Goal: Task Accomplishment & Management: Use online tool/utility

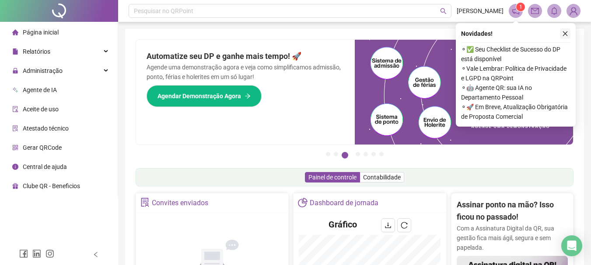
click at [567, 36] on icon "close" at bounding box center [565, 34] width 6 height 6
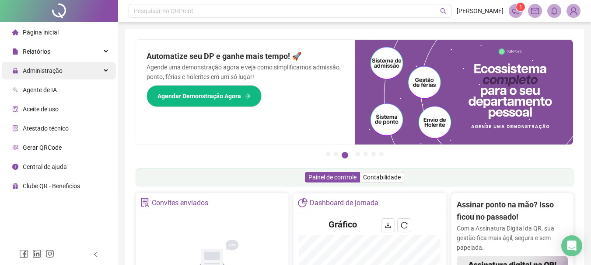
click at [105, 67] on div "Administração" at bounding box center [59, 70] width 114 height 17
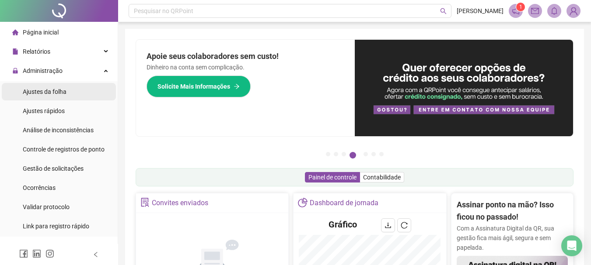
click at [64, 96] on div "Ajustes da folha" at bounding box center [45, 91] width 44 height 17
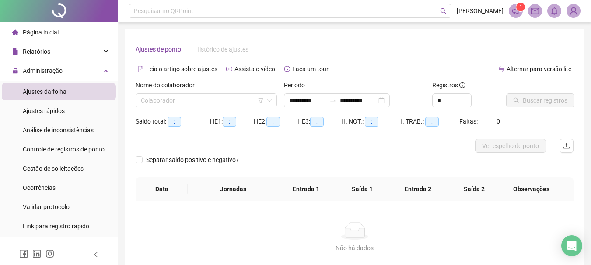
type input "**********"
click at [208, 99] on input "search" at bounding box center [202, 100] width 123 height 13
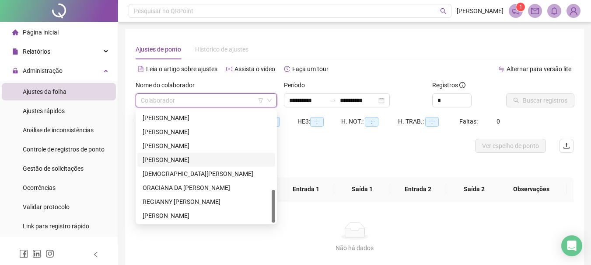
scroll to position [57, 0]
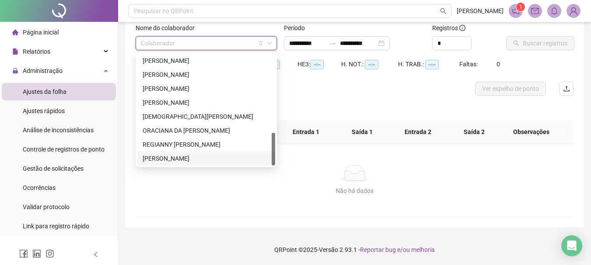
click at [203, 155] on div "[PERSON_NAME]" at bounding box center [206, 159] width 127 height 10
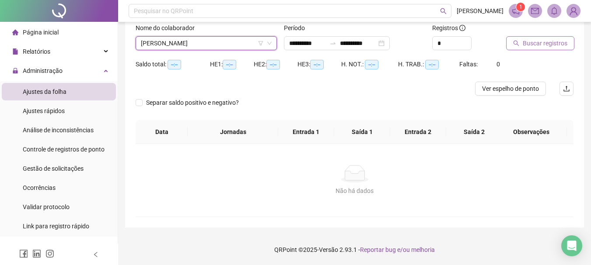
click at [536, 38] on button "Buscar registros" at bounding box center [540, 43] width 68 height 14
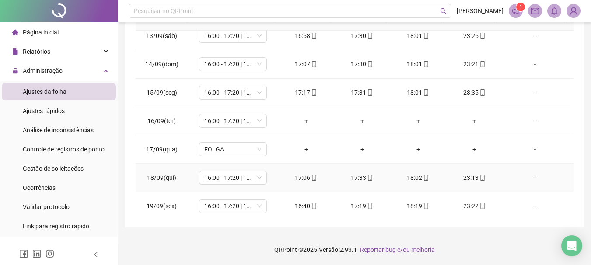
scroll to position [382, 0]
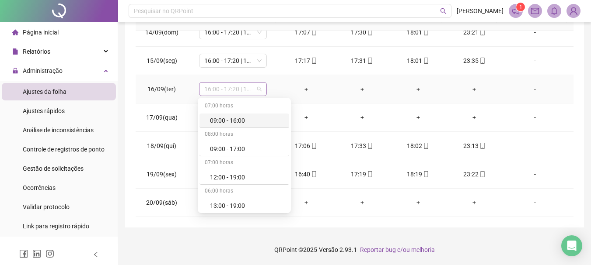
click at [257, 88] on span "16:00 - 17:20 | 17:50 - 00:00" at bounding box center [232, 89] width 57 height 13
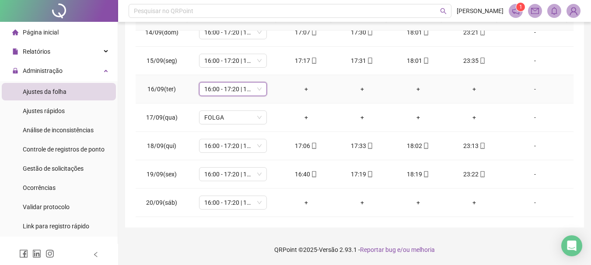
click at [252, 87] on span "16:00 - 17:20 | 17:50 - 00:00" at bounding box center [232, 89] width 57 height 13
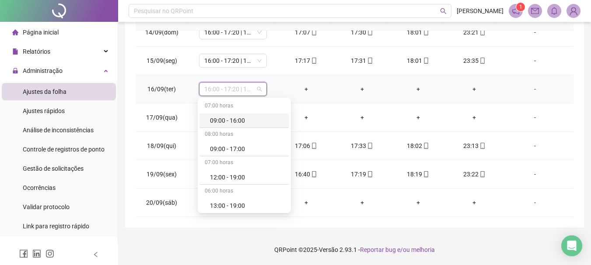
click at [256, 87] on span "16:00 - 17:20 | 17:50 - 00:00" at bounding box center [232, 89] width 57 height 13
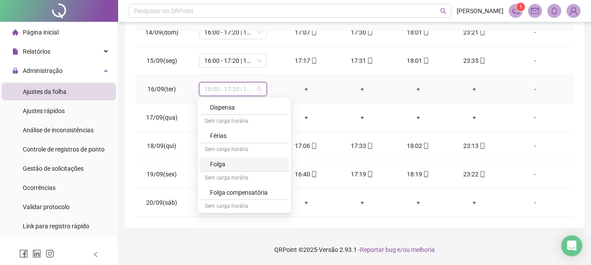
click at [234, 167] on div "Folga" at bounding box center [247, 165] width 74 height 10
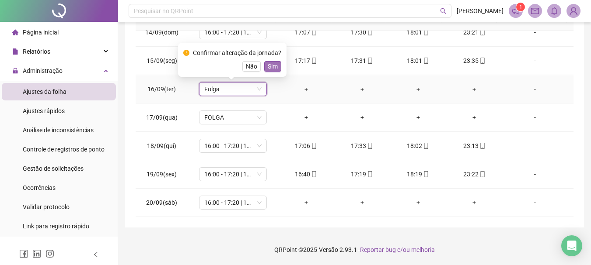
click at [276, 67] on button "Sim" at bounding box center [272, 66] width 17 height 10
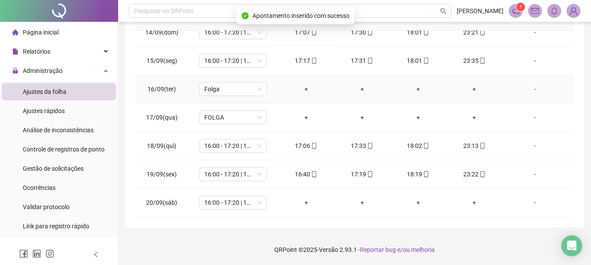
click at [526, 93] on div "-" at bounding box center [535, 89] width 52 height 10
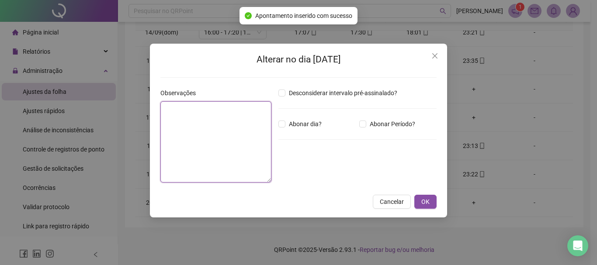
click at [201, 129] on textarea at bounding box center [215, 141] width 111 height 81
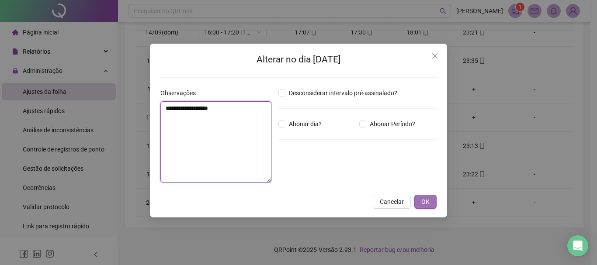
type textarea "**********"
click at [424, 206] on span "OK" at bounding box center [425, 202] width 8 height 10
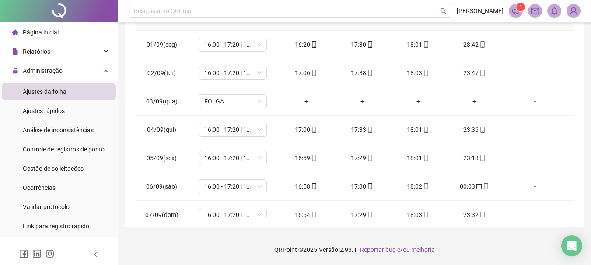
scroll to position [0, 0]
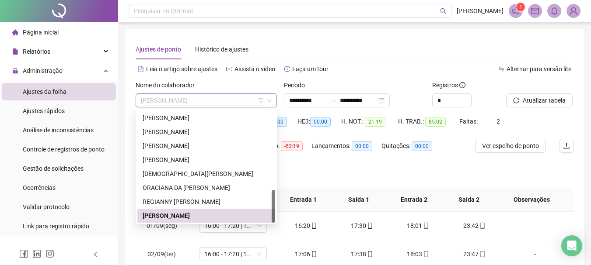
click at [226, 103] on span "[PERSON_NAME]" at bounding box center [206, 100] width 131 height 13
click at [193, 202] on div "REGIANNY [PERSON_NAME]" at bounding box center [206, 202] width 127 height 10
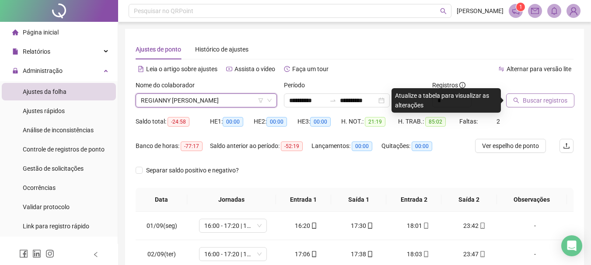
click at [545, 104] on span "Buscar registros" at bounding box center [544, 101] width 45 height 10
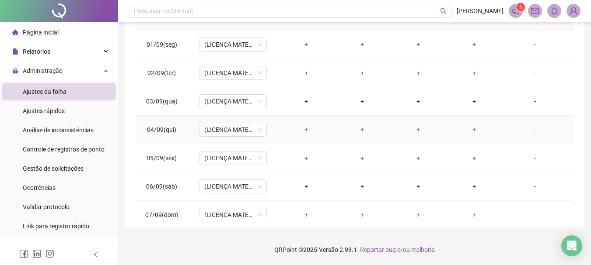
scroll to position [7, 0]
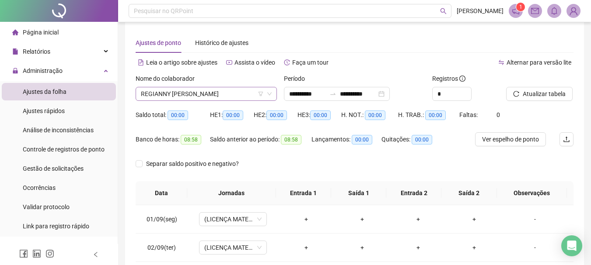
click at [240, 92] on span "REGIANNY [PERSON_NAME]" at bounding box center [206, 93] width 131 height 13
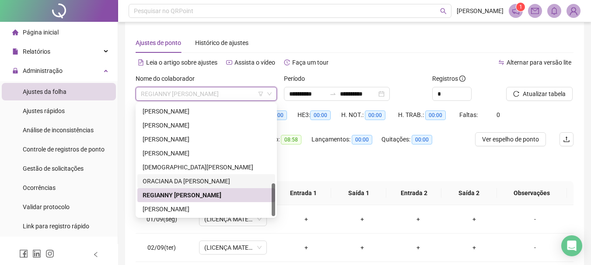
click at [182, 178] on div "ORACIANA DA [PERSON_NAME]" at bounding box center [206, 182] width 127 height 10
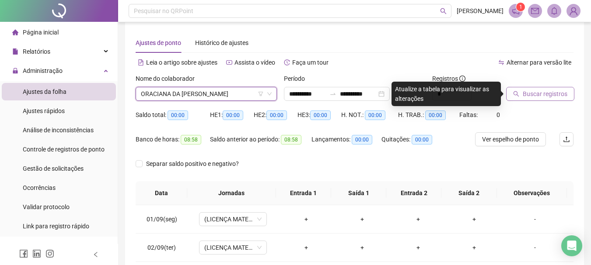
click at [569, 90] on button "Buscar registros" at bounding box center [540, 94] width 68 height 14
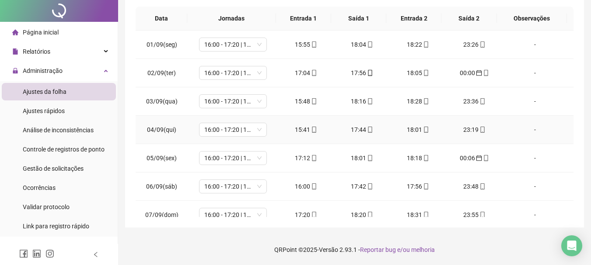
scroll to position [0, 0]
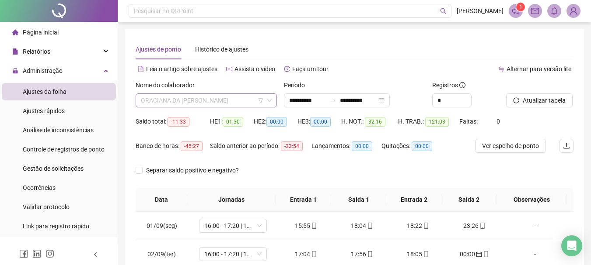
click at [238, 104] on span "ORACIANA DA [PERSON_NAME]" at bounding box center [206, 100] width 131 height 13
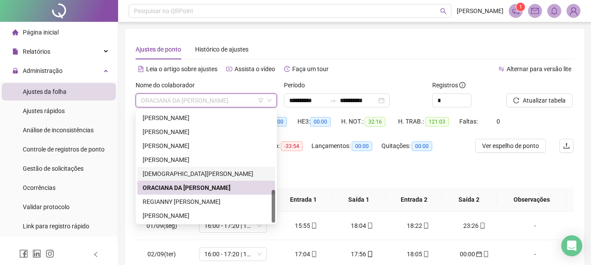
click at [192, 170] on div "[DEMOGRAPHIC_DATA][PERSON_NAME]" at bounding box center [206, 174] width 127 height 10
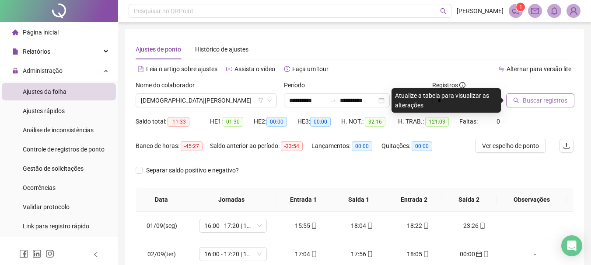
click at [529, 97] on span "Buscar registros" at bounding box center [544, 101] width 45 height 10
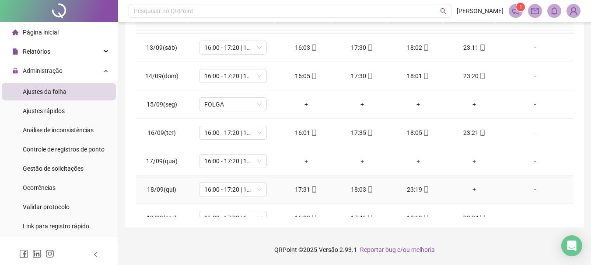
scroll to position [382, 0]
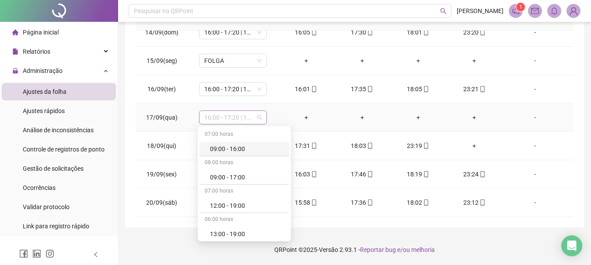
click at [259, 118] on span "16:00 - 17:20 | 17:50 - 00:00" at bounding box center [232, 117] width 57 height 13
click at [255, 118] on span "16:00 - 17:20 | 17:50 - 00:00" at bounding box center [232, 117] width 57 height 13
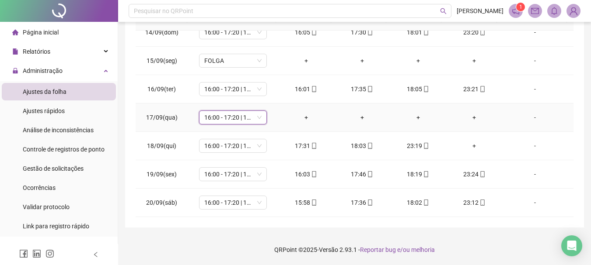
click at [529, 118] on div "-" at bounding box center [535, 118] width 52 height 10
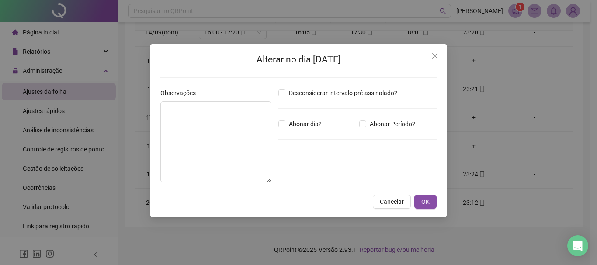
drag, startPoint x: 435, startPoint y: 55, endPoint x: 408, endPoint y: 65, distance: 28.7
click at [435, 56] on icon "close" at bounding box center [434, 55] width 7 height 7
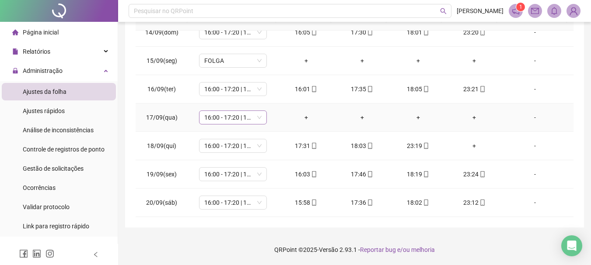
click at [255, 120] on span "16:00 - 17:20 | 17:50 - 00:00" at bounding box center [232, 117] width 57 height 13
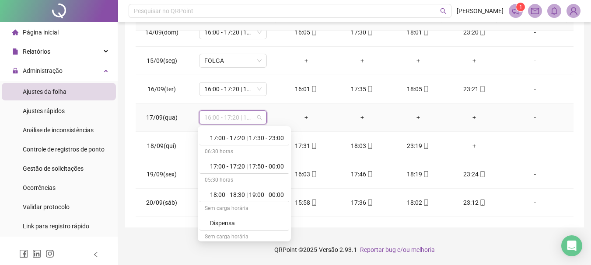
scroll to position [525, 0]
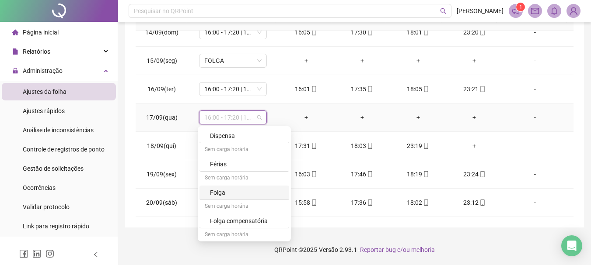
click at [235, 190] on div "Folga" at bounding box center [247, 193] width 74 height 10
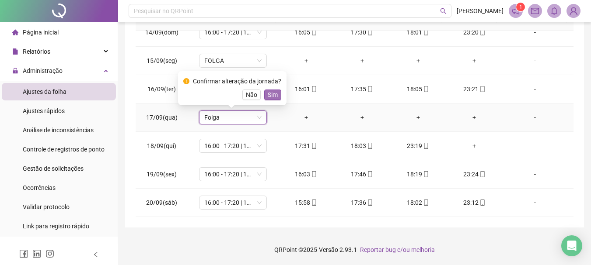
click at [269, 94] on span "Sim" at bounding box center [273, 95] width 10 height 10
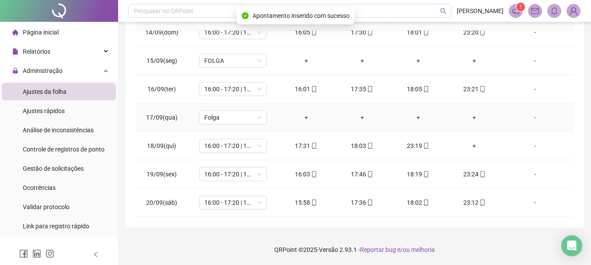
click at [530, 120] on div "-" at bounding box center [535, 118] width 52 height 10
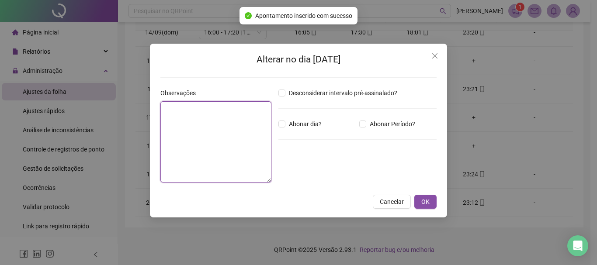
click at [177, 124] on textarea at bounding box center [215, 141] width 111 height 81
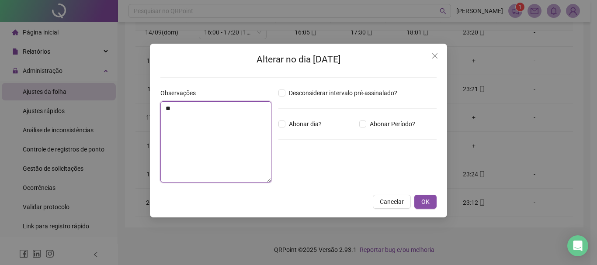
type textarea "*"
type textarea "**********"
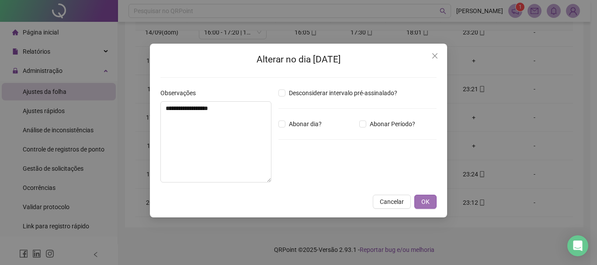
click at [425, 205] on span "OK" at bounding box center [425, 202] width 8 height 10
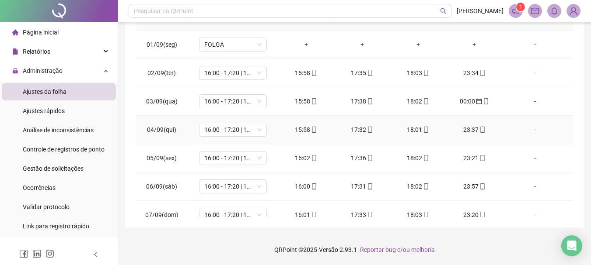
scroll to position [7, 0]
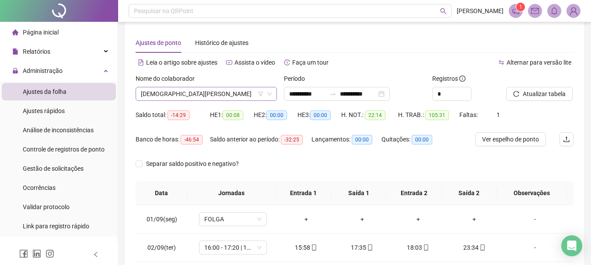
click at [238, 96] on span "[DEMOGRAPHIC_DATA][PERSON_NAME]" at bounding box center [206, 93] width 131 height 13
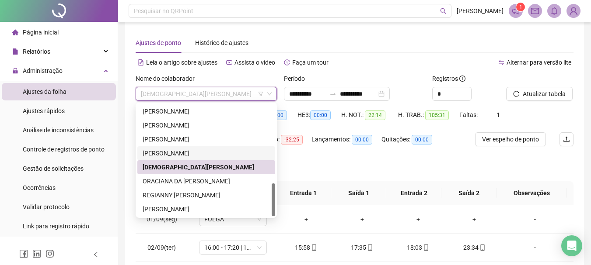
click at [197, 154] on div "[PERSON_NAME]" at bounding box center [206, 154] width 127 height 10
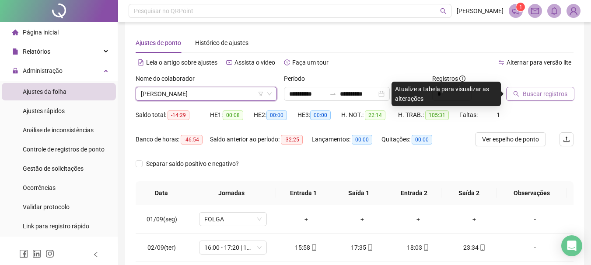
click at [544, 98] on span "Buscar registros" at bounding box center [544, 94] width 45 height 10
